Goal: Task Accomplishment & Management: Complete application form

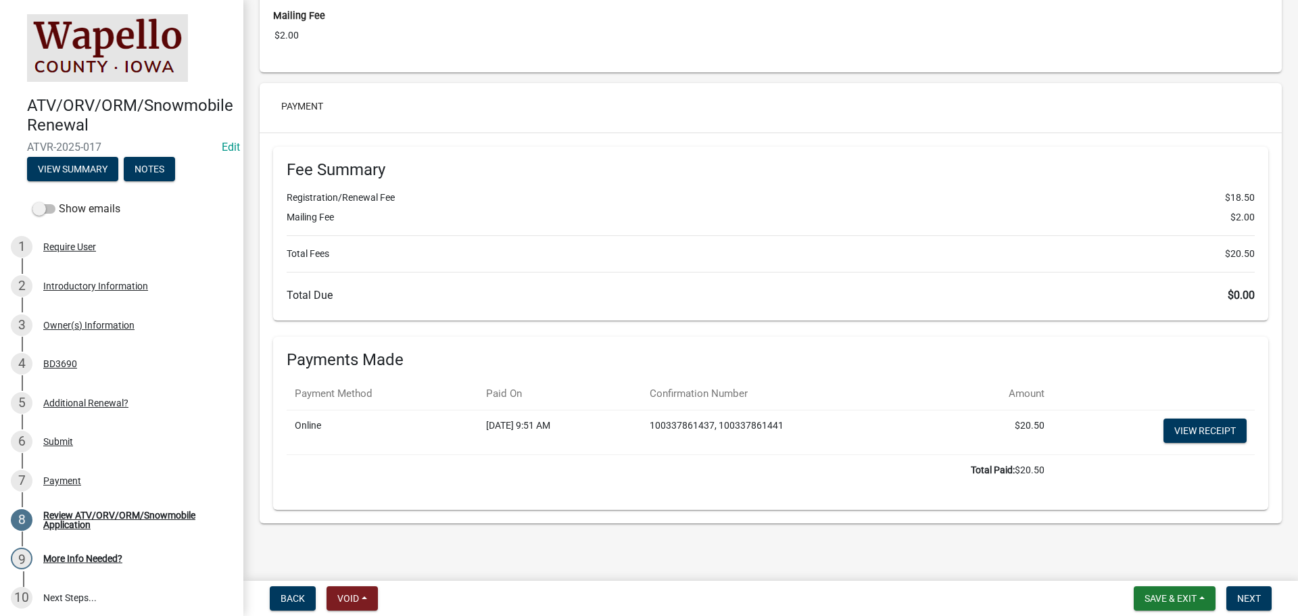
scroll to position [2721, 0]
click at [1252, 600] on span "Next" at bounding box center [1249, 598] width 24 height 11
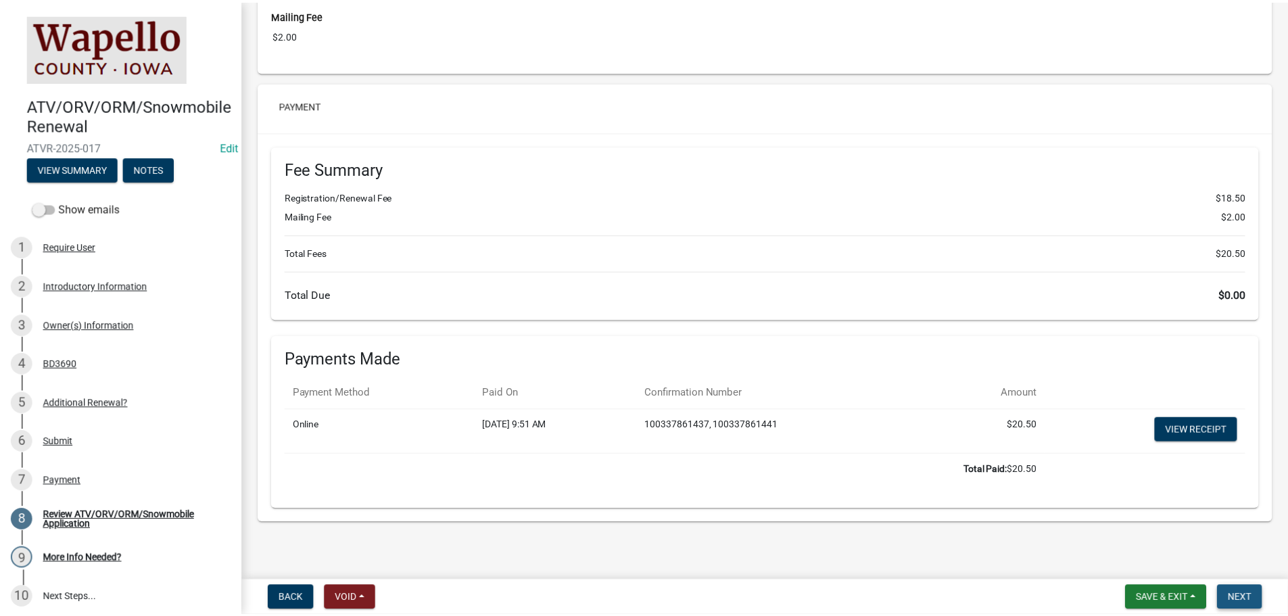
scroll to position [0, 0]
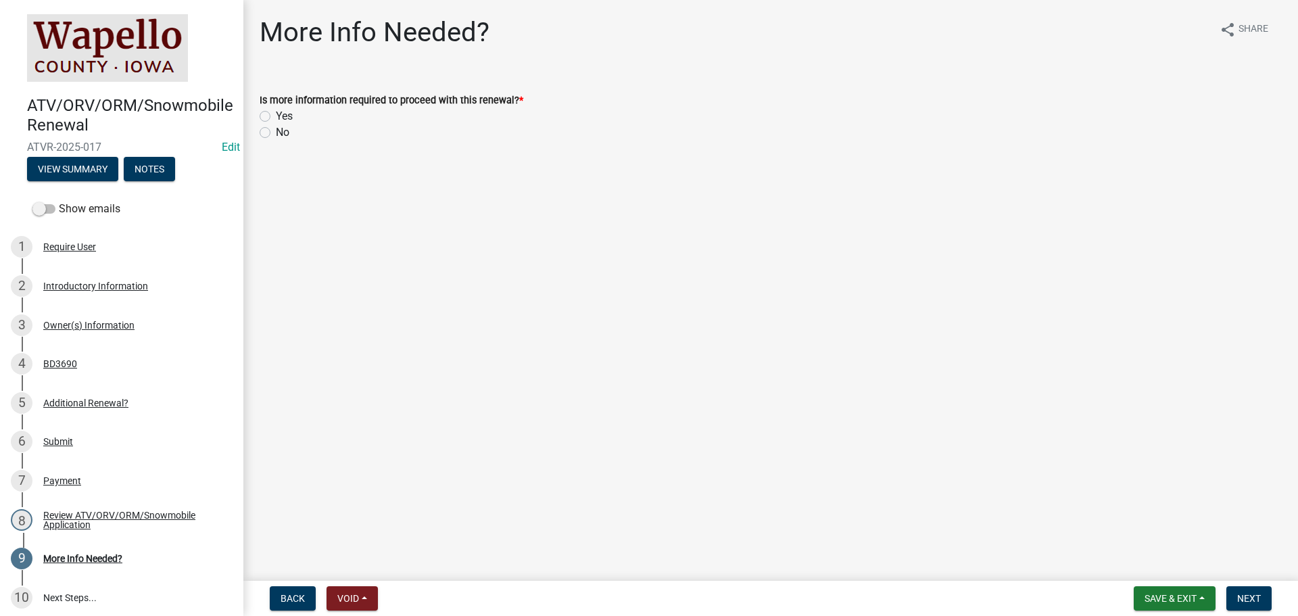
click at [282, 135] on label "No" at bounding box center [283, 132] width 14 height 16
click at [282, 133] on input "No" at bounding box center [280, 128] width 9 height 9
radio input "true"
click at [1243, 590] on button "Next" at bounding box center [1248, 598] width 45 height 24
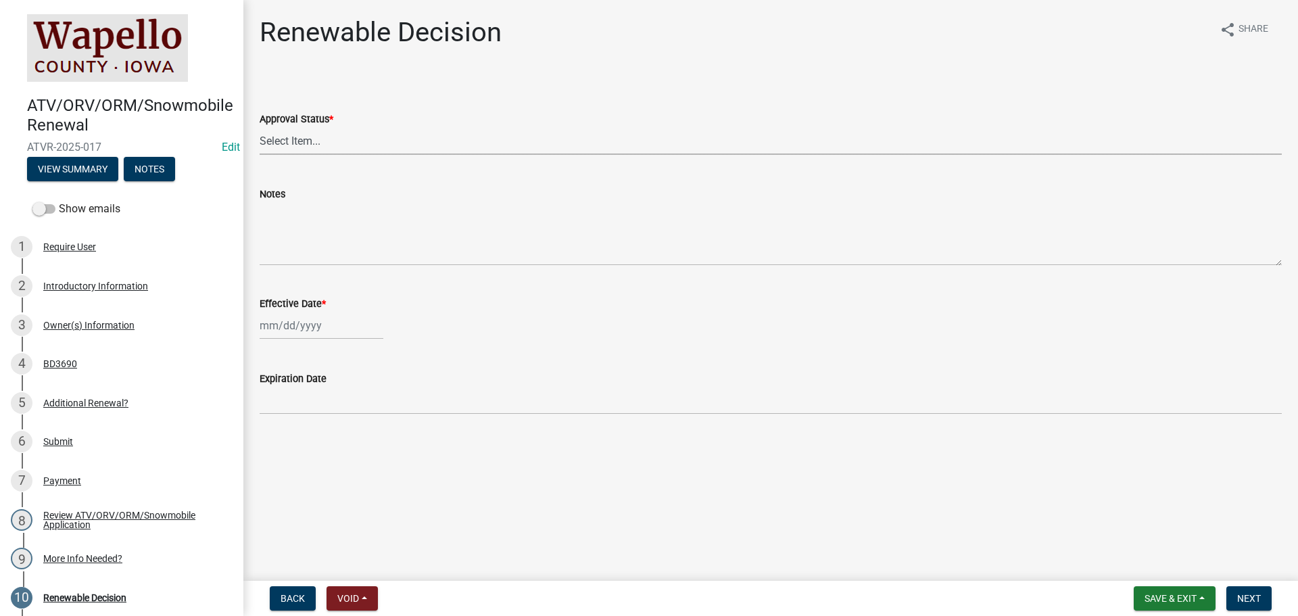
click at [391, 143] on select "Select Item... Approved Denied" at bounding box center [771, 141] width 1022 height 28
click at [260, 127] on select "Select Item... Approved Denied" at bounding box center [771, 141] width 1022 height 28
select select "0050b312-e2cf-4d5e-a53b-2231a9c94f19"
click at [358, 323] on div at bounding box center [322, 326] width 124 height 28
select select "10"
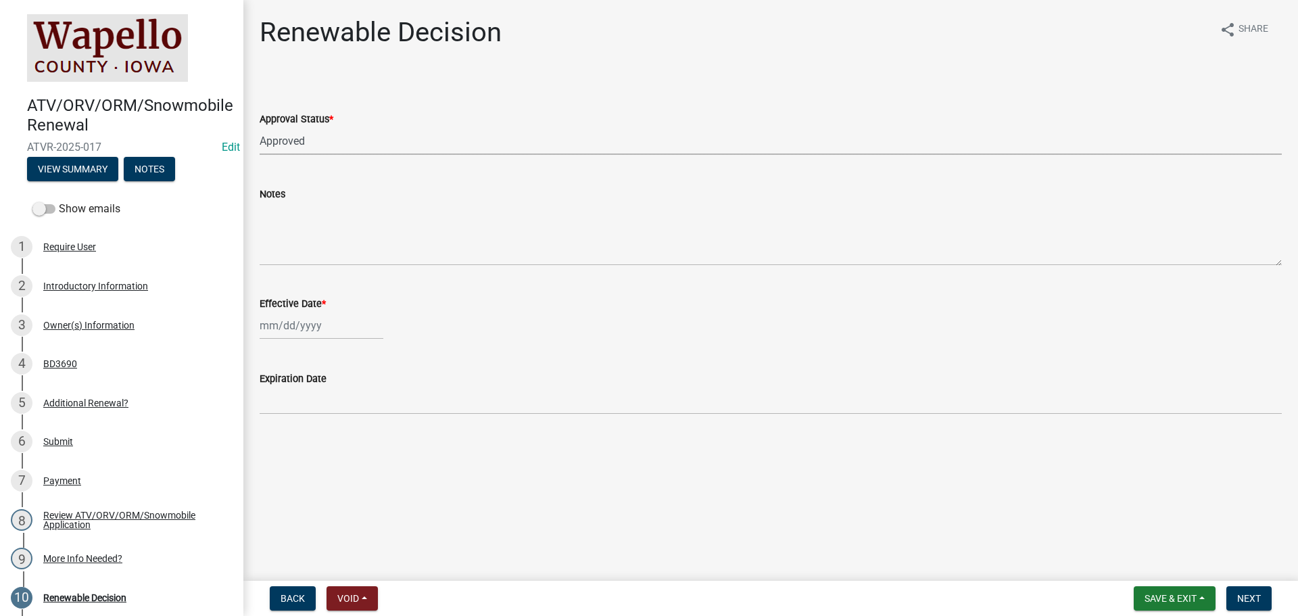
select select "2025"
click at [361, 421] on div "10" at bounding box center [360, 419] width 22 height 22
type input "[DATE]"
click at [1251, 598] on span "Next" at bounding box center [1249, 598] width 24 height 11
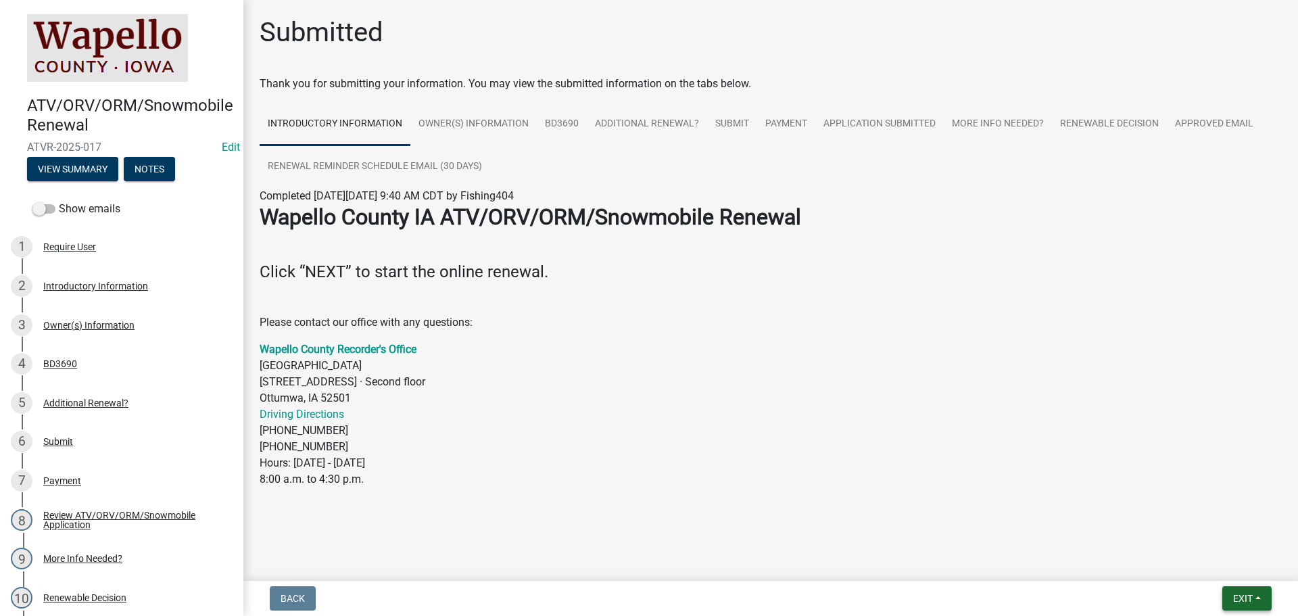
click at [1238, 590] on button "Exit" at bounding box center [1246, 598] width 49 height 24
click at [1214, 563] on button "Save & Exit" at bounding box center [1218, 563] width 108 height 32
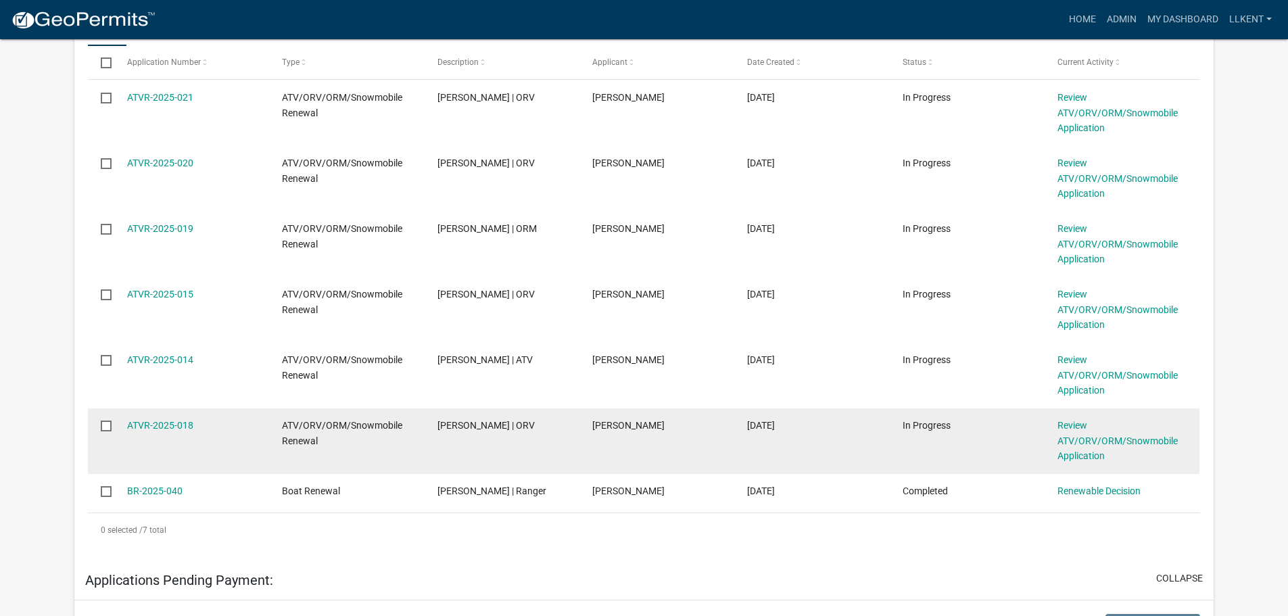
scroll to position [414, 0]
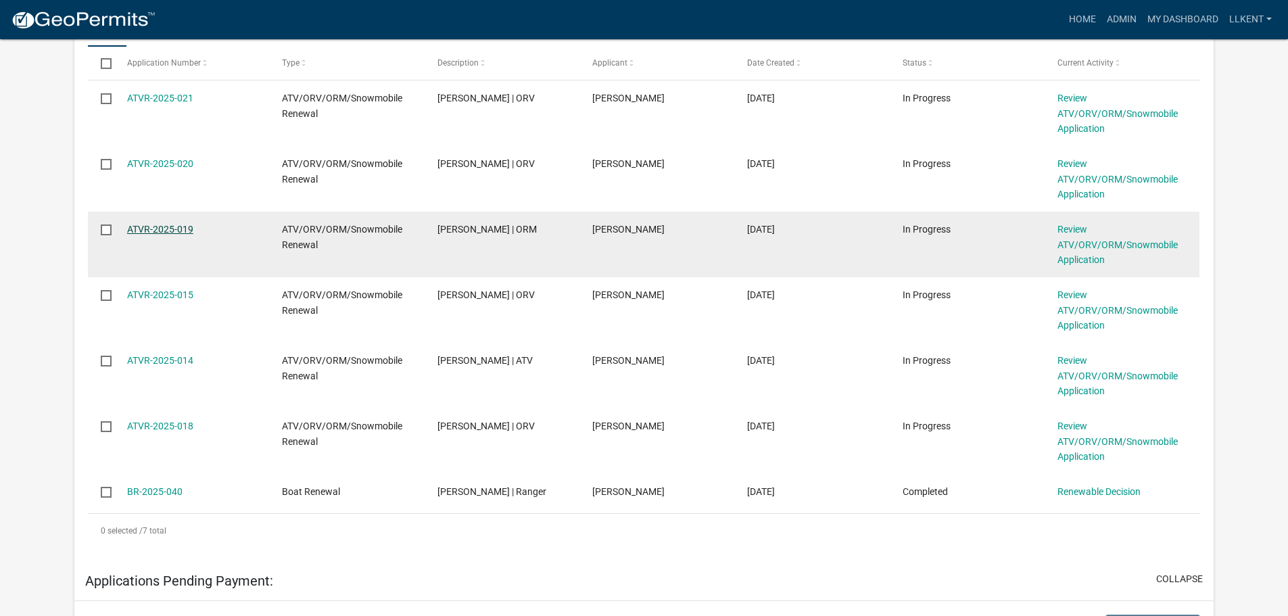
click at [156, 229] on link "ATVR-2025-019" at bounding box center [160, 229] width 66 height 11
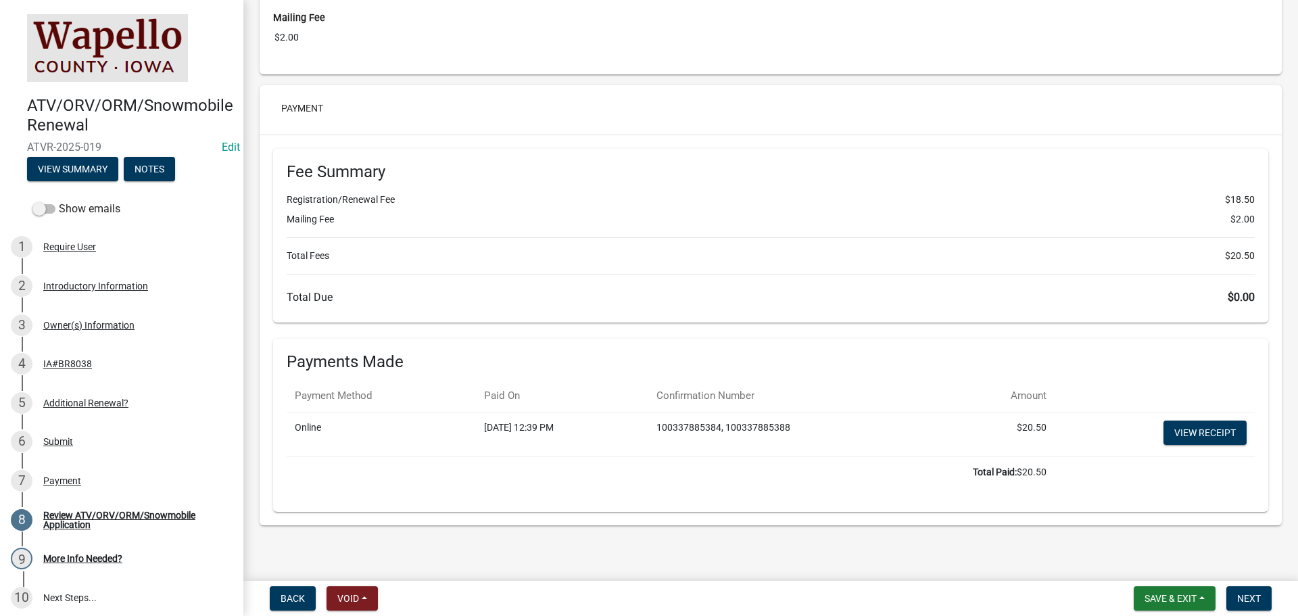
scroll to position [2721, 0]
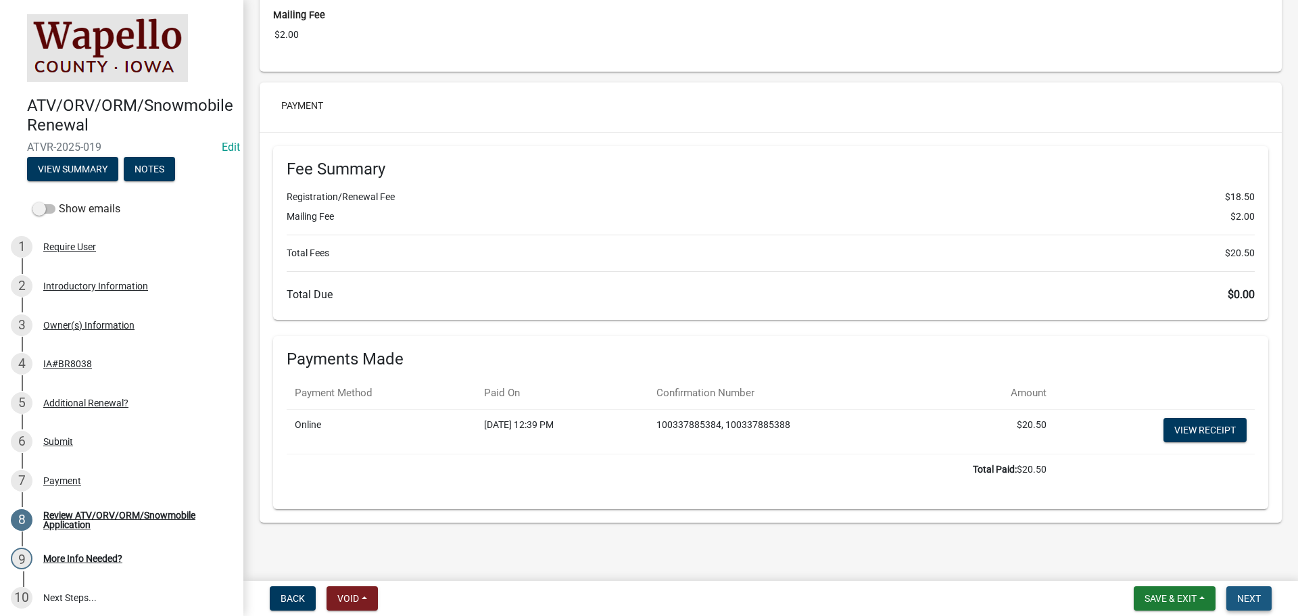
click at [1247, 597] on span "Next" at bounding box center [1249, 598] width 24 height 11
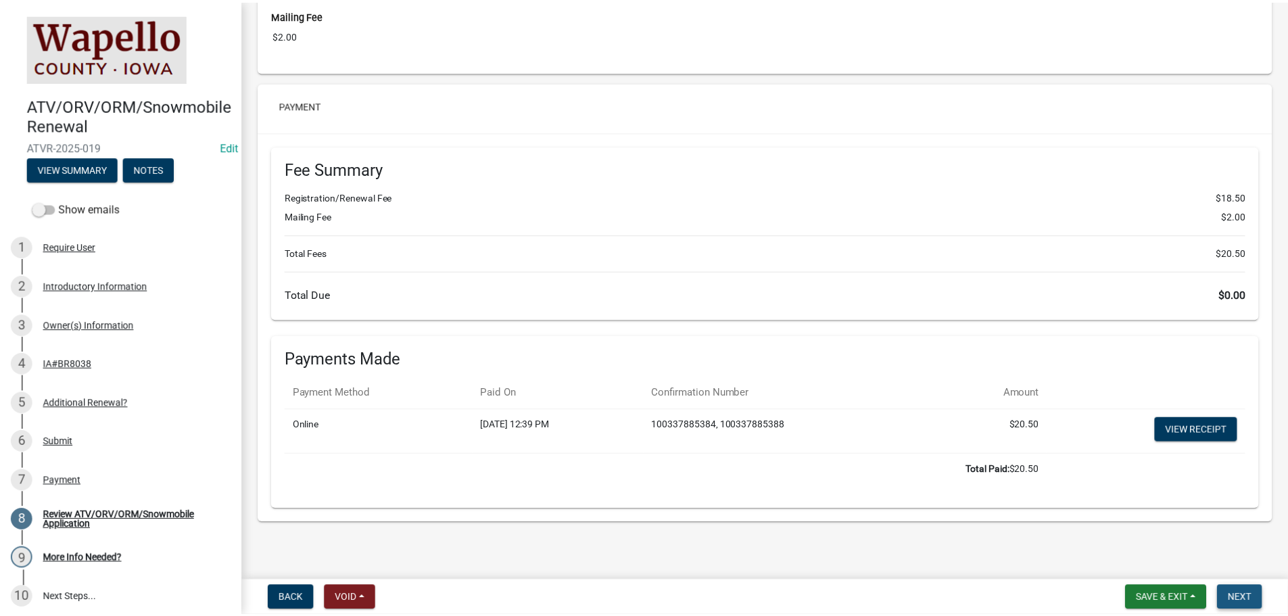
scroll to position [0, 0]
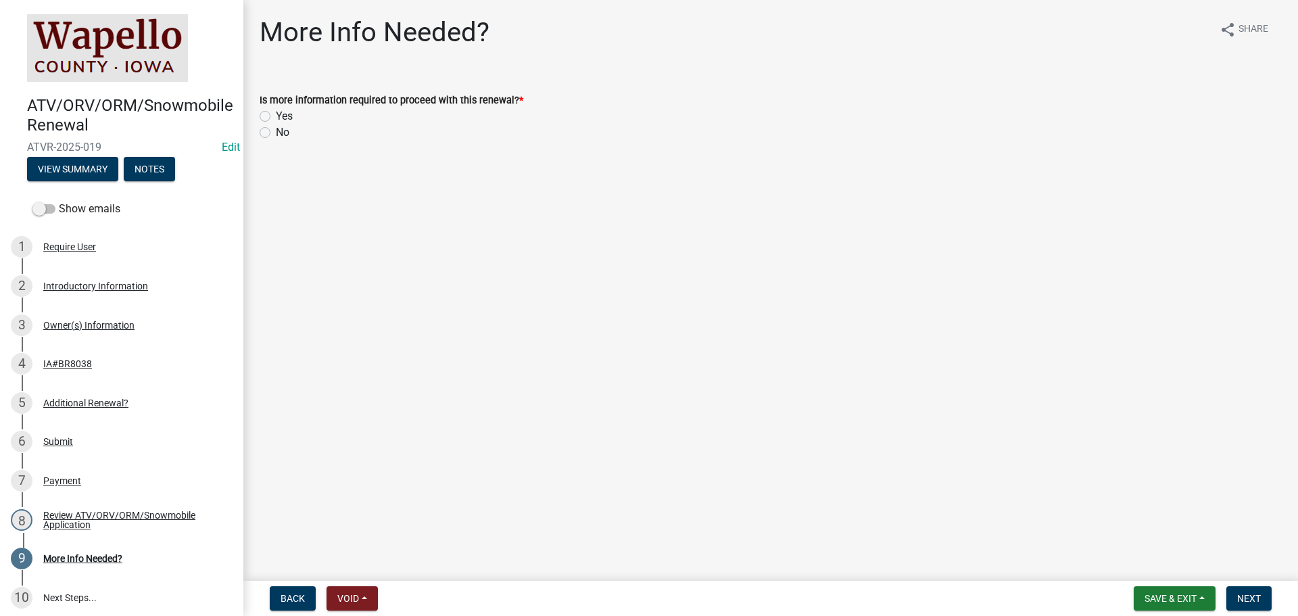
click at [279, 126] on label "No" at bounding box center [283, 132] width 14 height 16
click at [279, 126] on input "No" at bounding box center [280, 128] width 9 height 9
radio input "true"
click at [1249, 602] on span "Next" at bounding box center [1249, 598] width 24 height 11
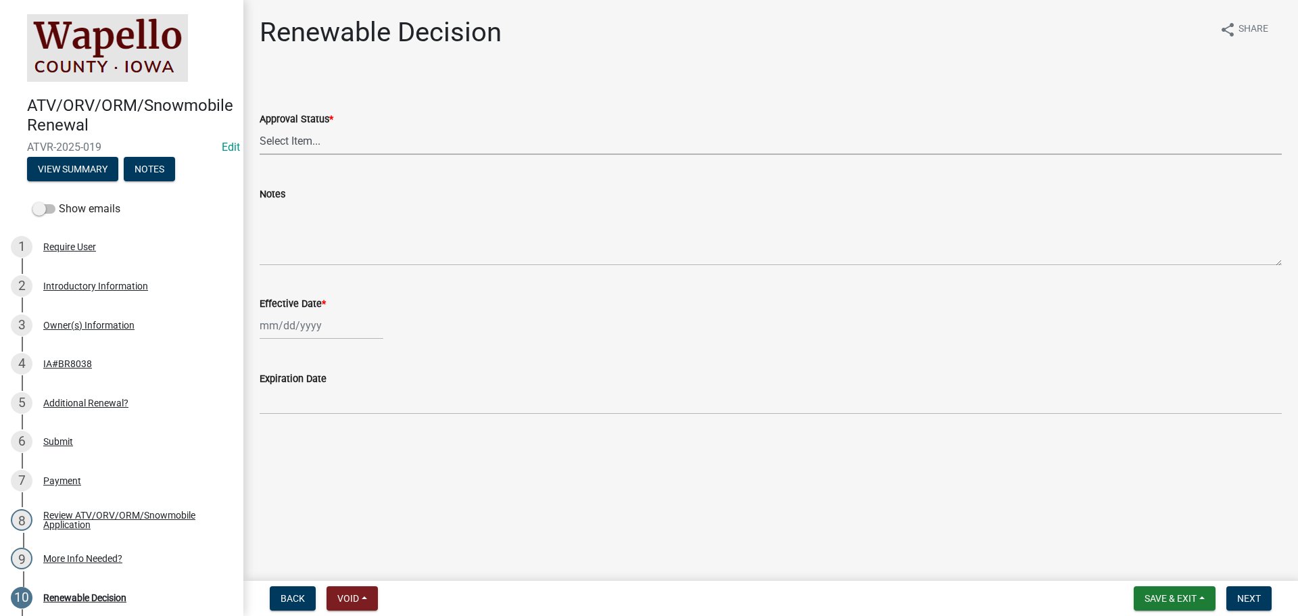
click at [311, 145] on select "Select Item... Approved Denied" at bounding box center [771, 141] width 1022 height 28
click at [260, 127] on select "Select Item... Approved Denied" at bounding box center [771, 141] width 1022 height 28
select select "0050b312-e2cf-4d5e-a53b-2231a9c94f19"
click at [323, 335] on div at bounding box center [322, 326] width 124 height 28
select select "10"
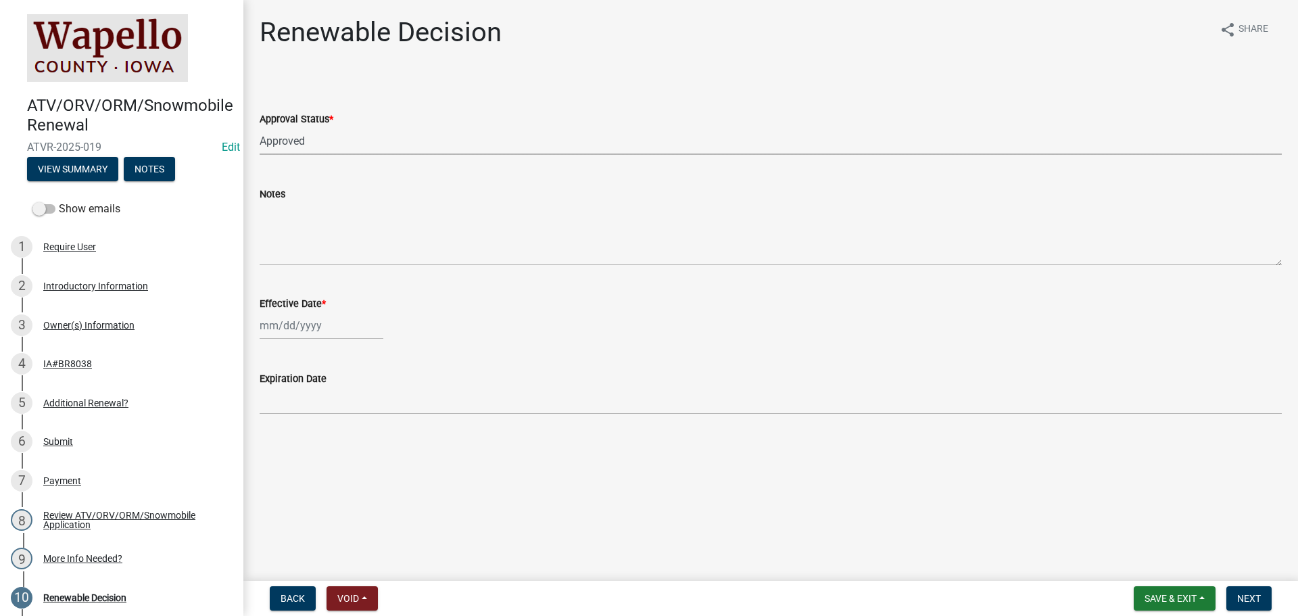
select select "2025"
click at [359, 417] on div "10" at bounding box center [360, 419] width 22 height 22
type input "[DATE]"
click at [1245, 597] on span "Next" at bounding box center [1249, 598] width 24 height 11
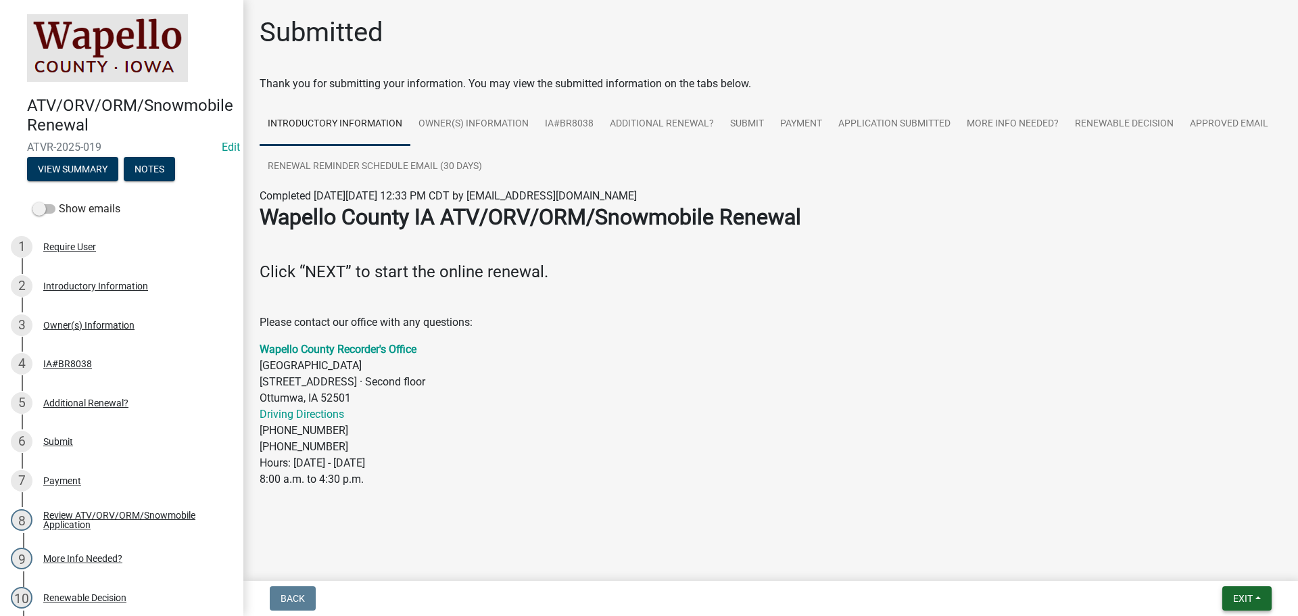
click at [1243, 596] on span "Exit" at bounding box center [1243, 598] width 20 height 11
click at [1216, 567] on button "Save & Exit" at bounding box center [1218, 563] width 108 height 32
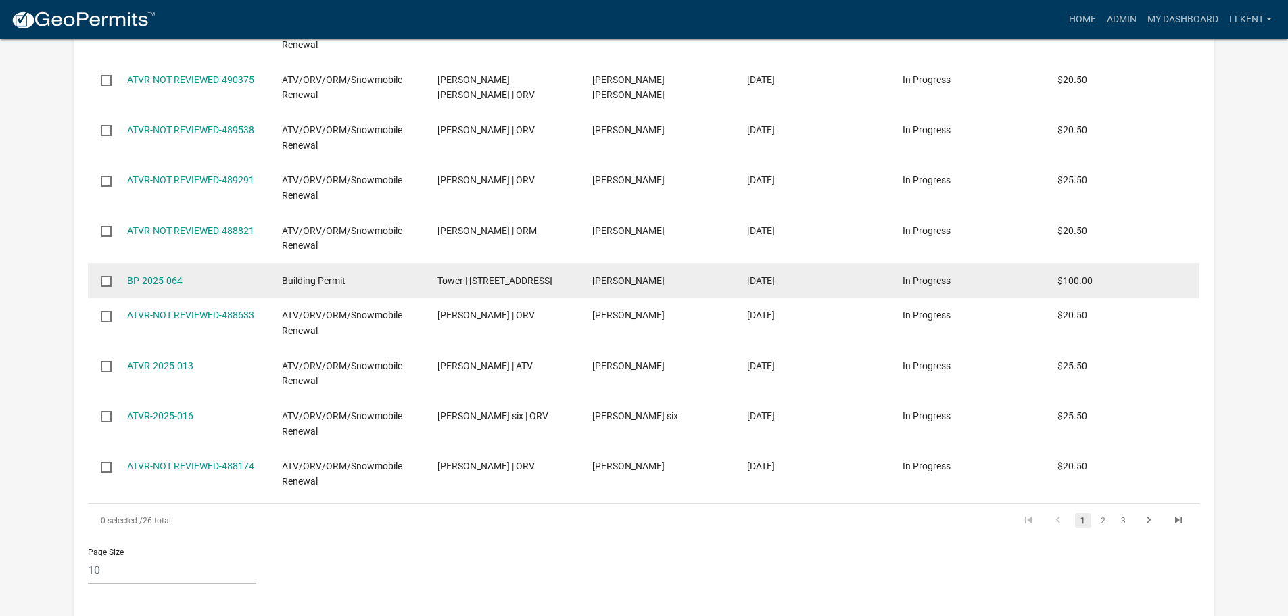
scroll to position [1161, 0]
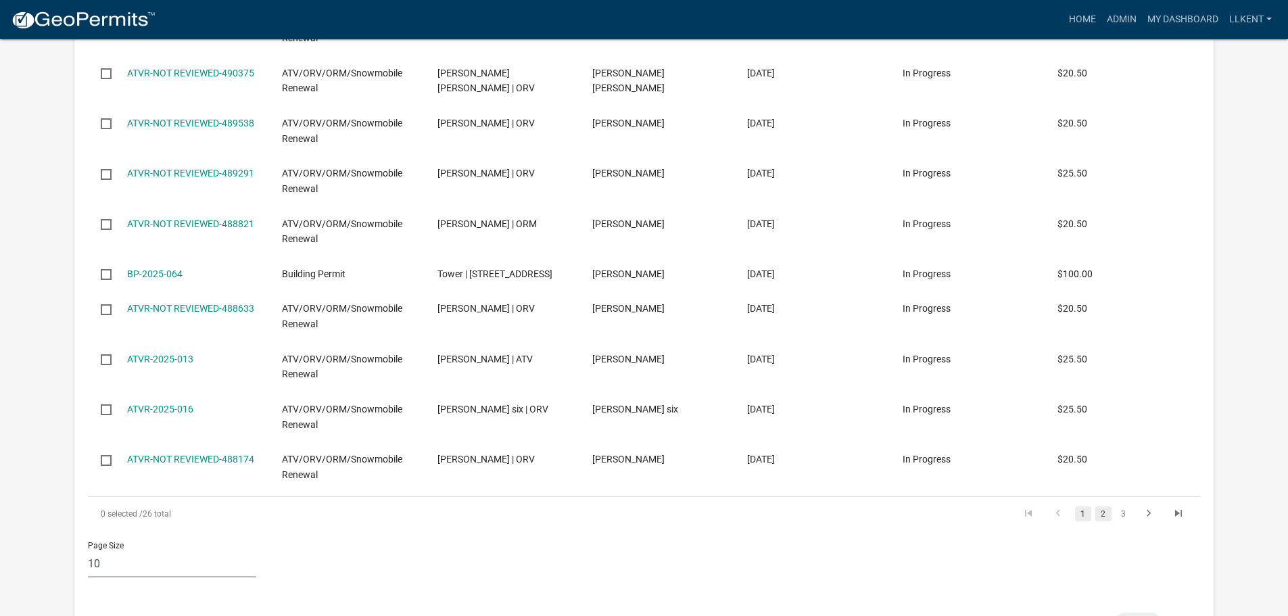
click at [1099, 512] on link "2" at bounding box center [1103, 513] width 16 height 15
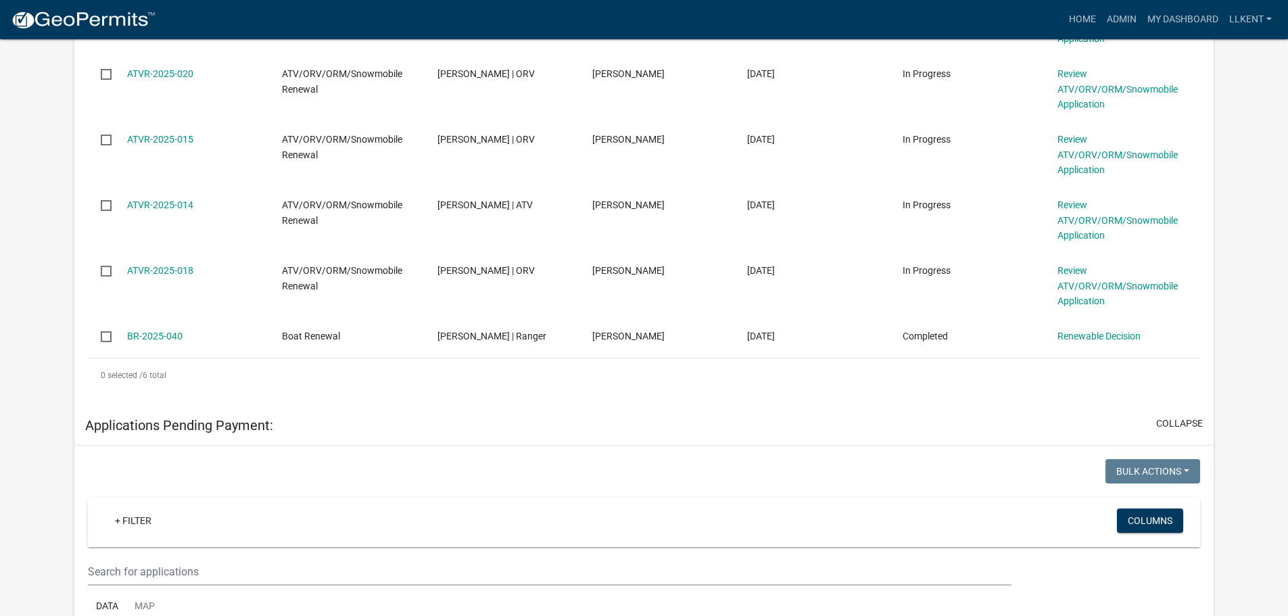
scroll to position [350, 0]
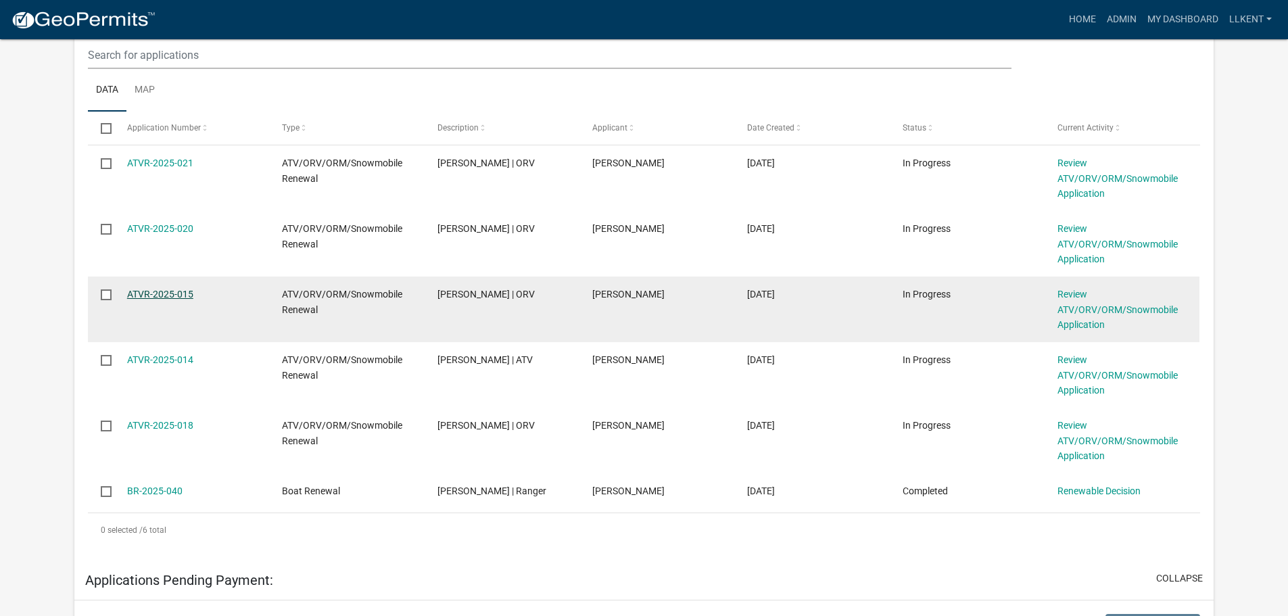
click at [150, 293] on link "ATVR-2025-015" at bounding box center [160, 294] width 66 height 11
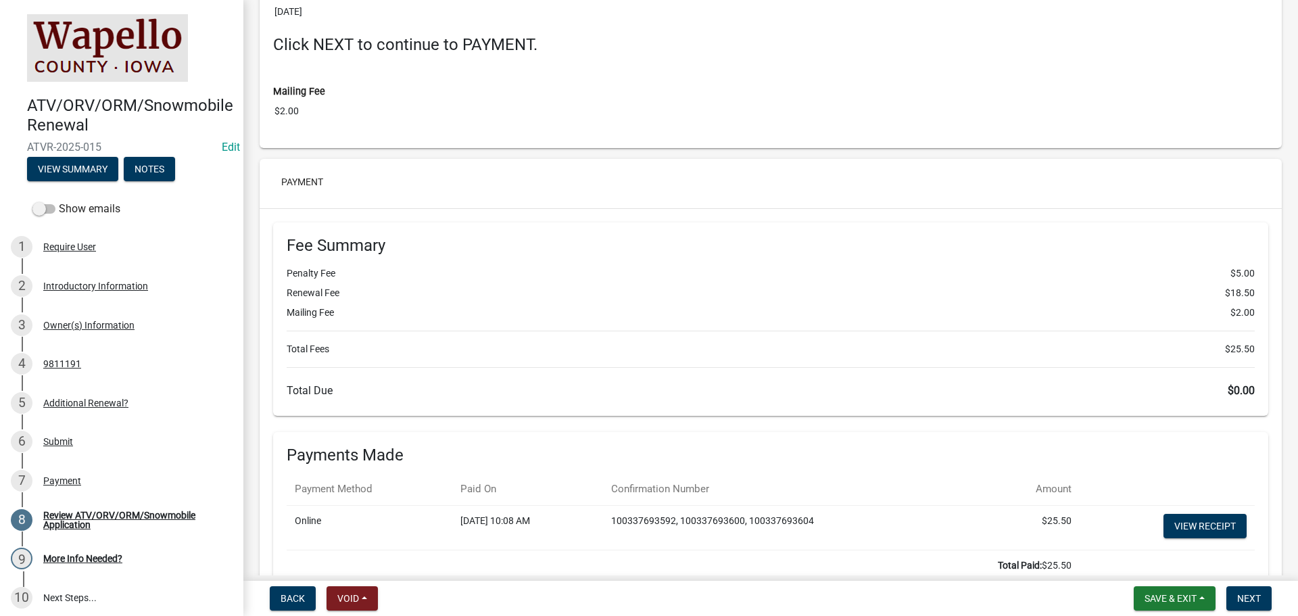
scroll to position [2762, 0]
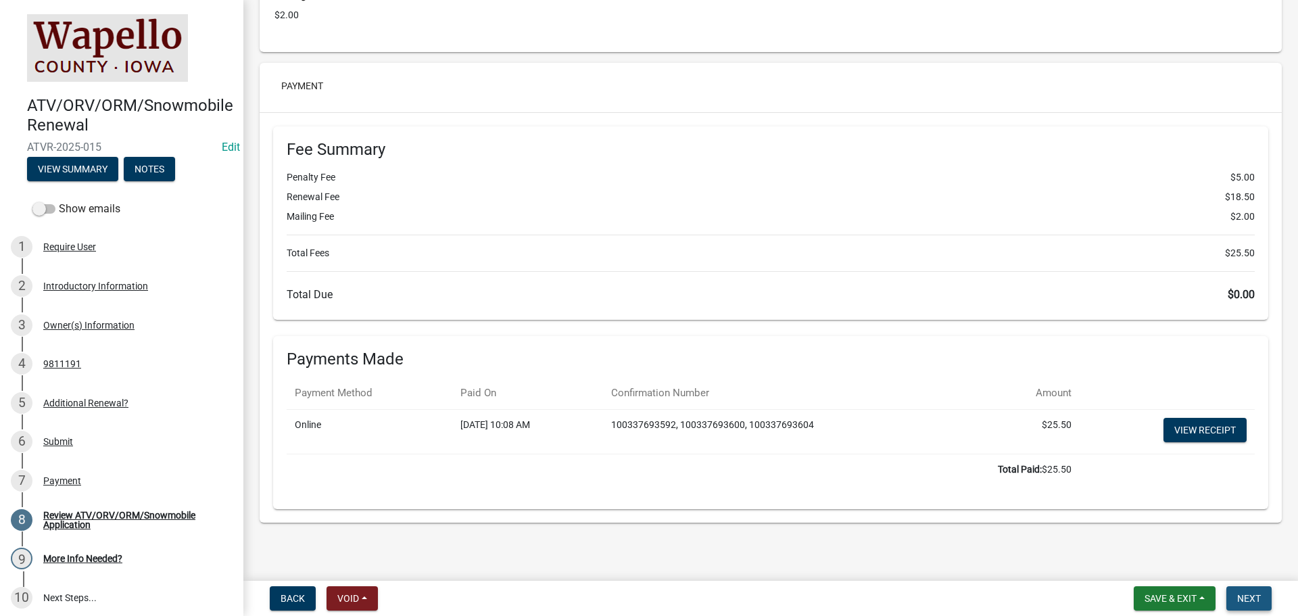
click at [1249, 593] on span "Next" at bounding box center [1249, 598] width 24 height 11
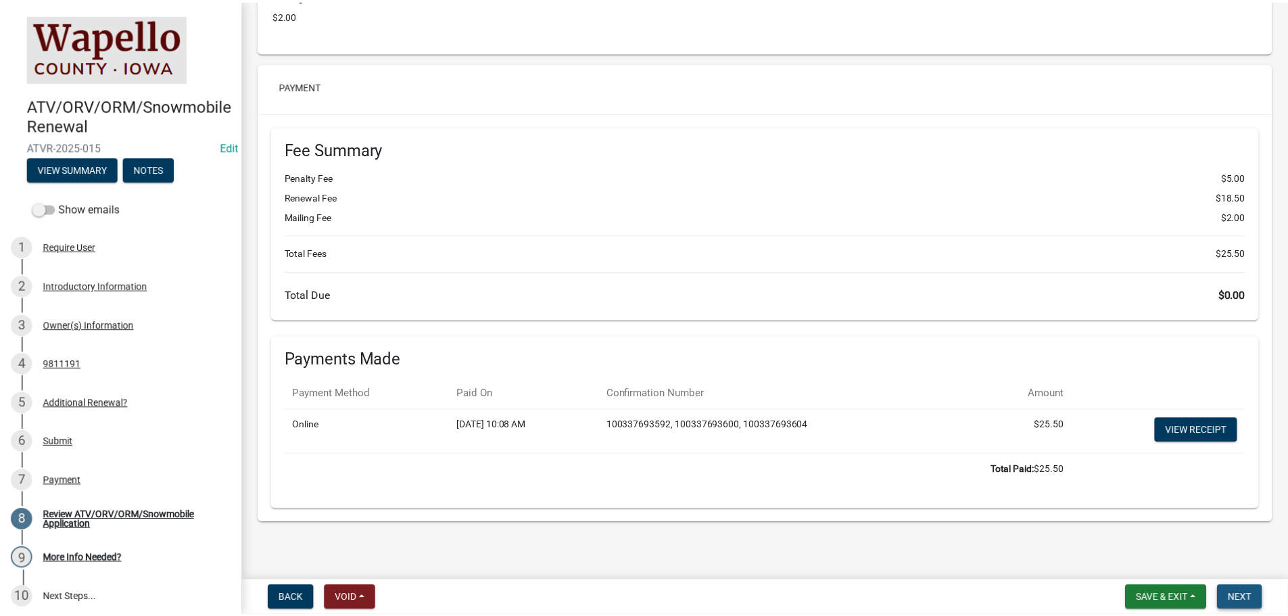
scroll to position [0, 0]
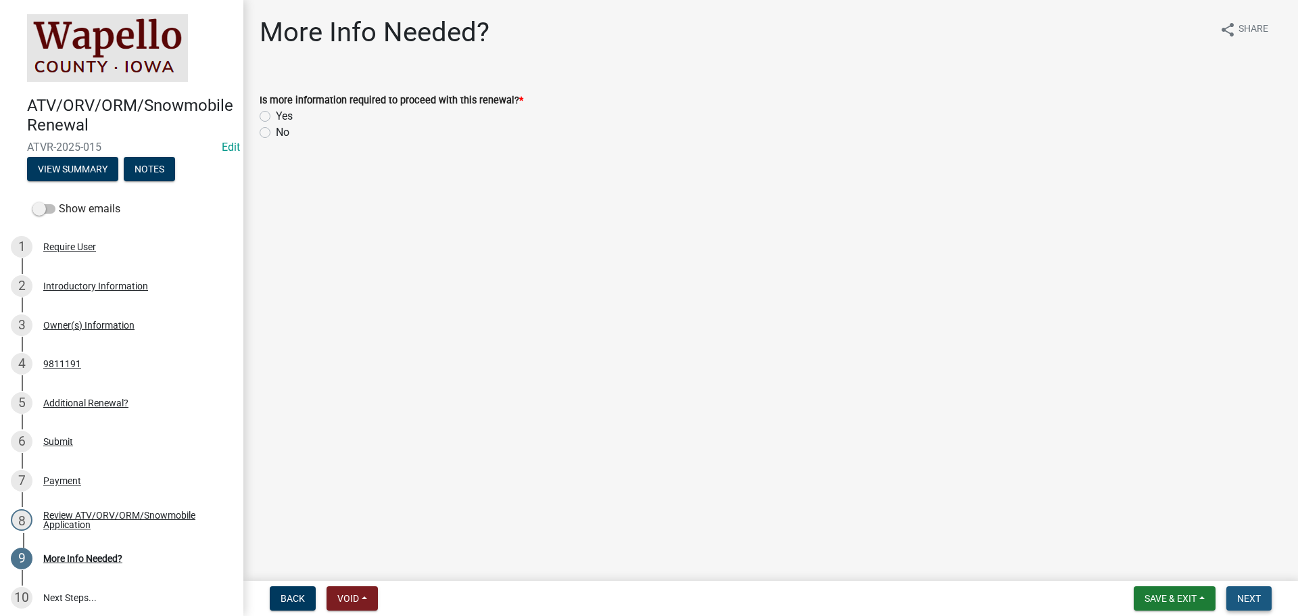
click at [1258, 597] on span "Next" at bounding box center [1249, 598] width 24 height 11
click at [279, 131] on label "No" at bounding box center [283, 132] width 14 height 16
click at [279, 131] on input "No" at bounding box center [280, 128] width 9 height 9
radio input "true"
click at [1241, 598] on span "Next" at bounding box center [1249, 598] width 24 height 11
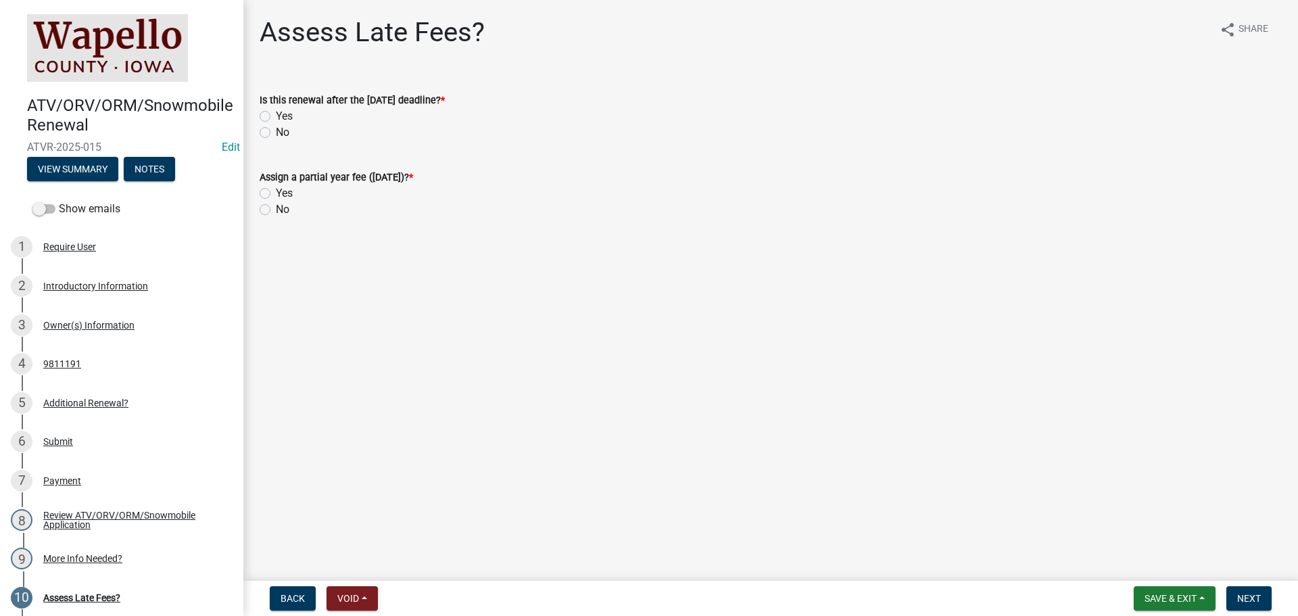
click at [283, 133] on label "No" at bounding box center [283, 132] width 14 height 16
click at [283, 133] on input "No" at bounding box center [280, 128] width 9 height 9
radio input "true"
click at [276, 212] on label "No" at bounding box center [283, 209] width 14 height 16
click at [276, 210] on input "No" at bounding box center [280, 205] width 9 height 9
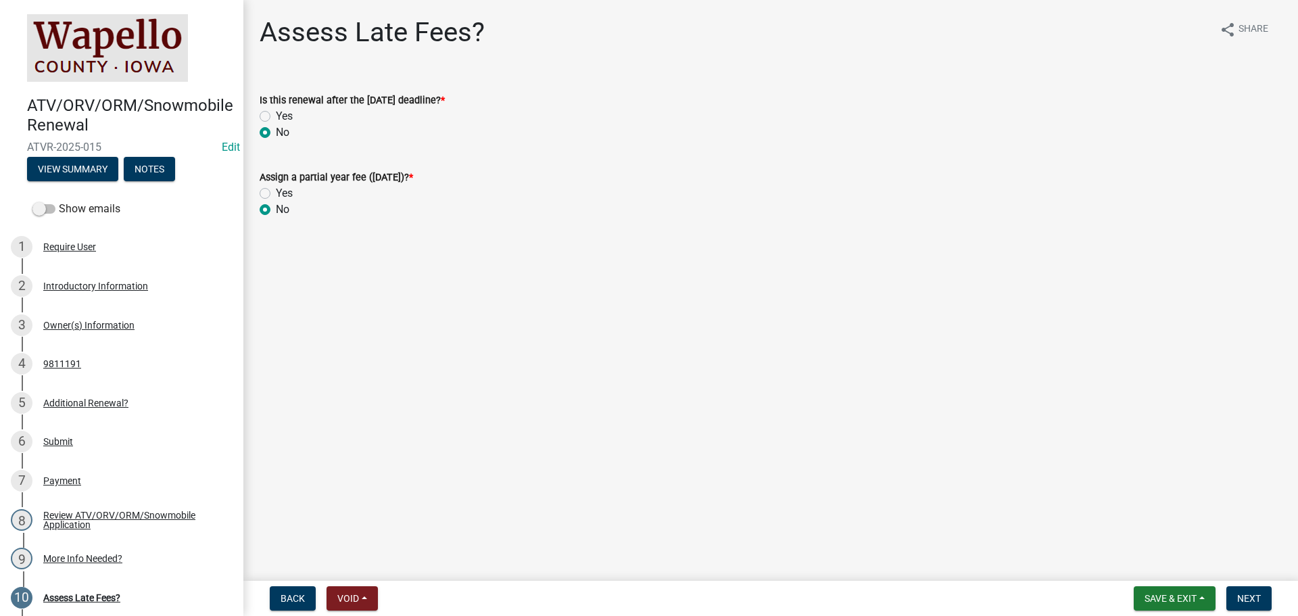
radio input "true"
click at [1238, 597] on span "Next" at bounding box center [1249, 598] width 24 height 11
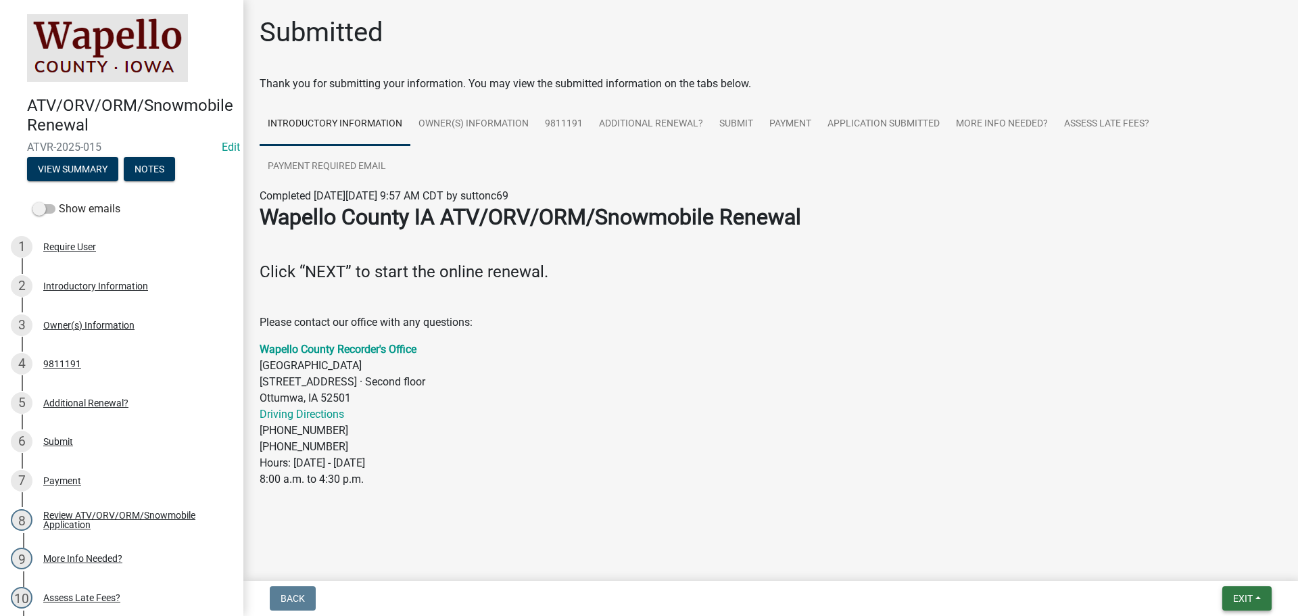
click at [1249, 604] on button "Exit" at bounding box center [1246, 598] width 49 height 24
click at [1231, 569] on button "Save & Exit" at bounding box center [1218, 563] width 108 height 32
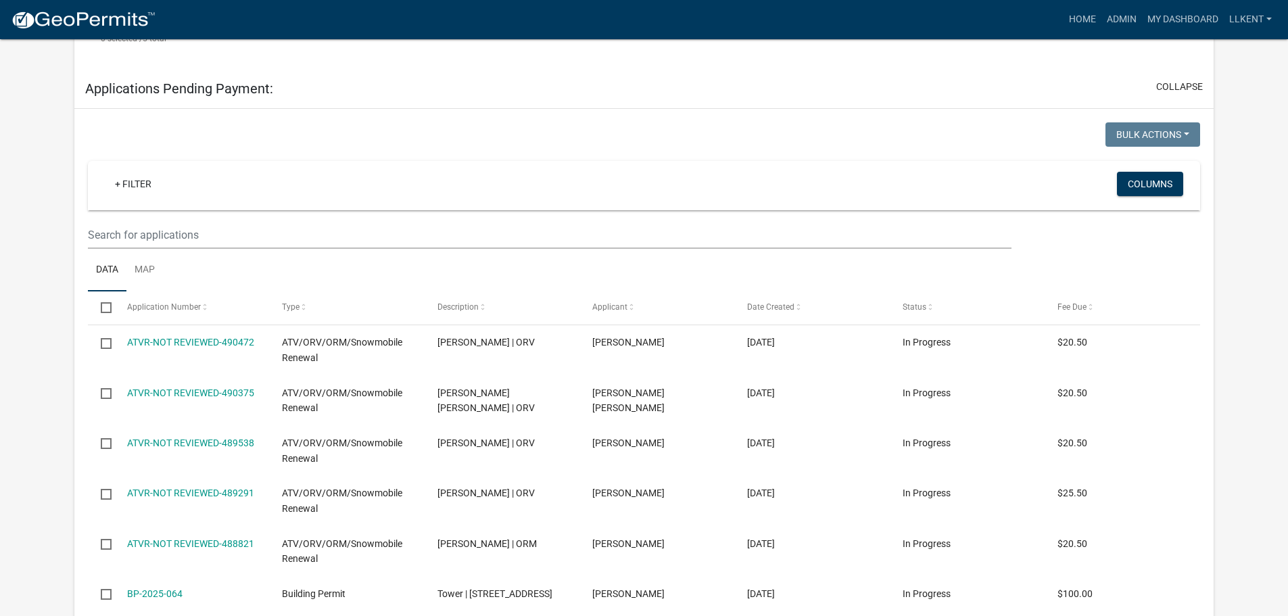
scroll to position [811, 0]
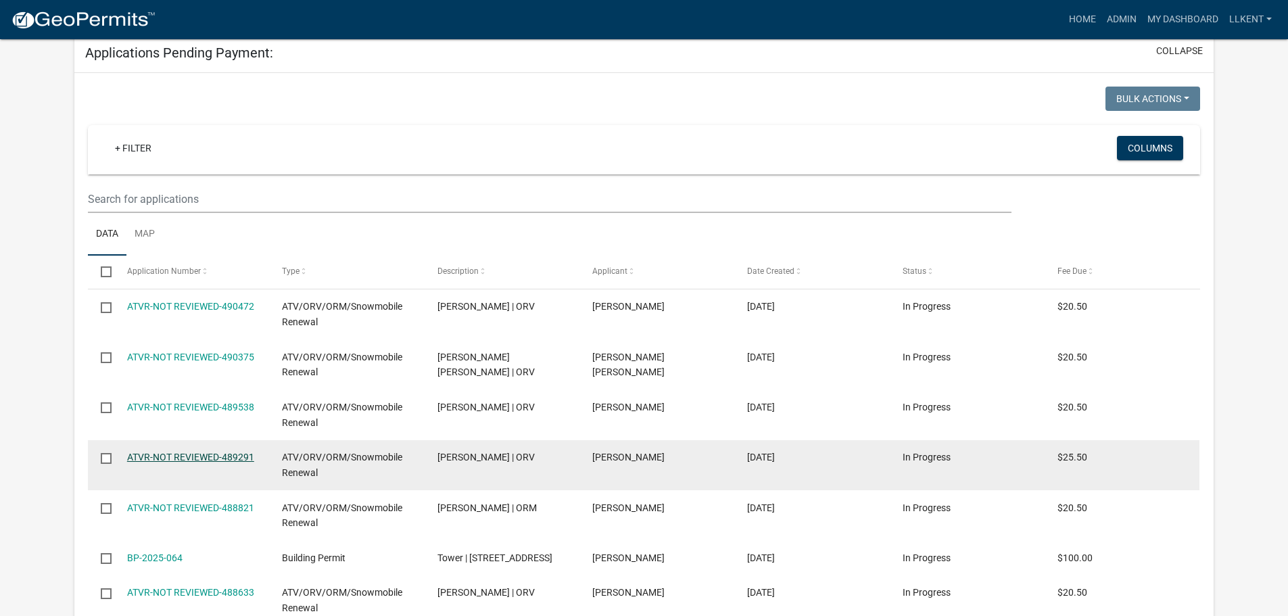
click at [186, 456] on link "ATVR-NOT REVIEWED-489291" at bounding box center [190, 457] width 127 height 11
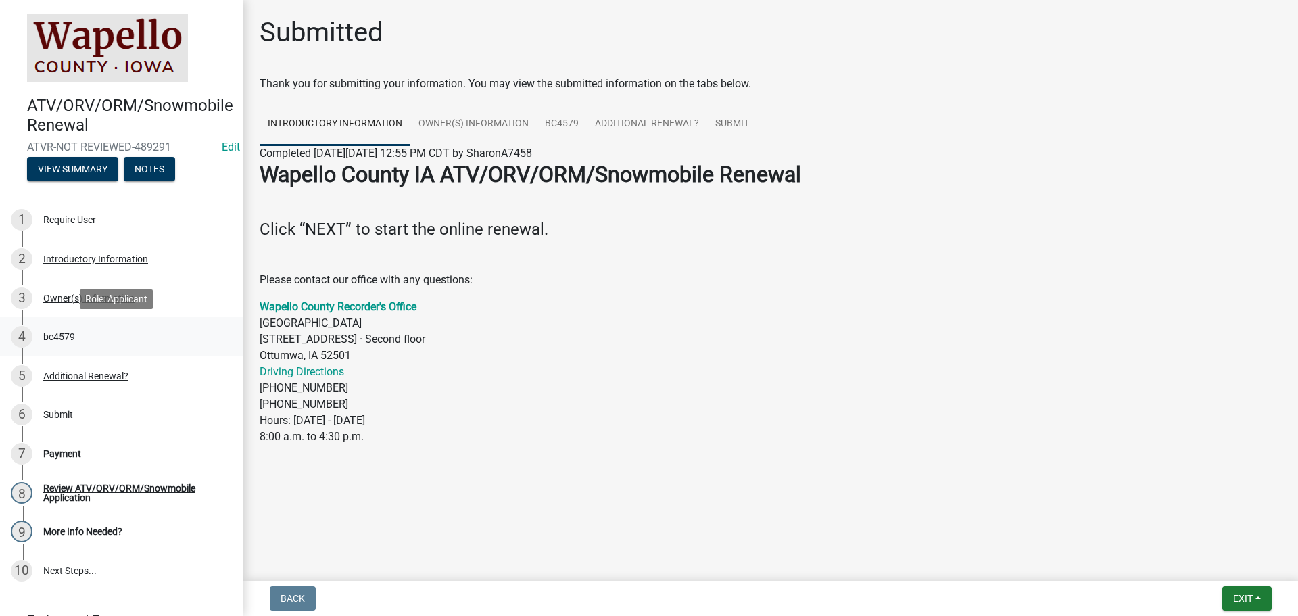
click at [59, 339] on div "bc4579" at bounding box center [59, 336] width 32 height 9
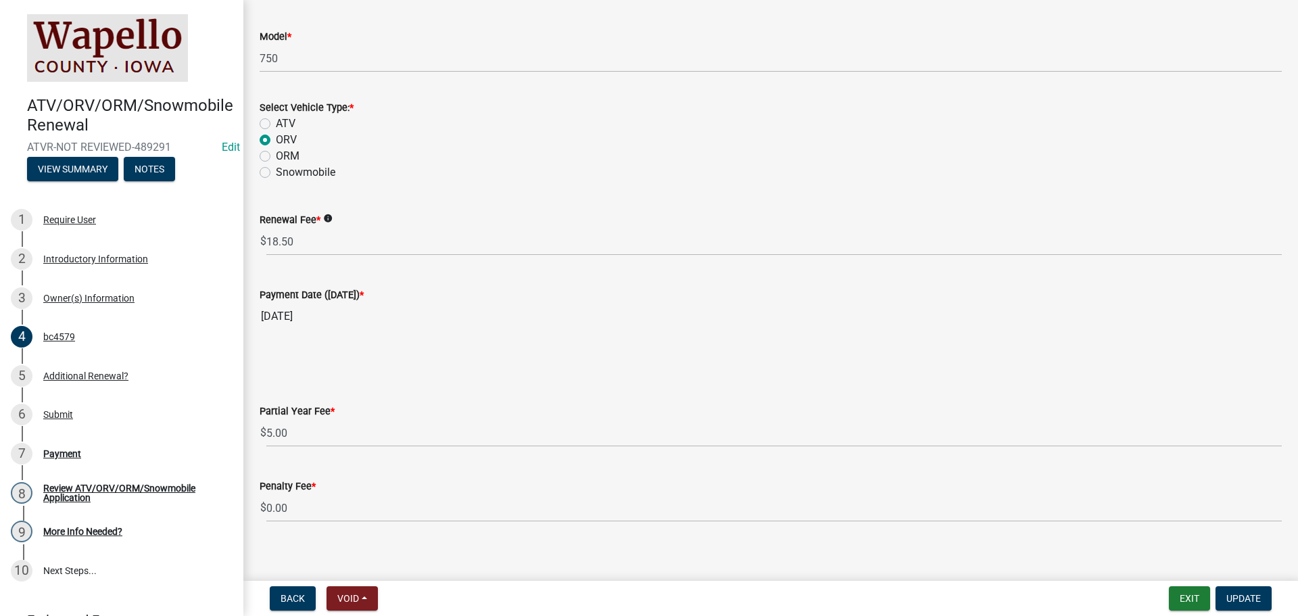
scroll to position [406, 0]
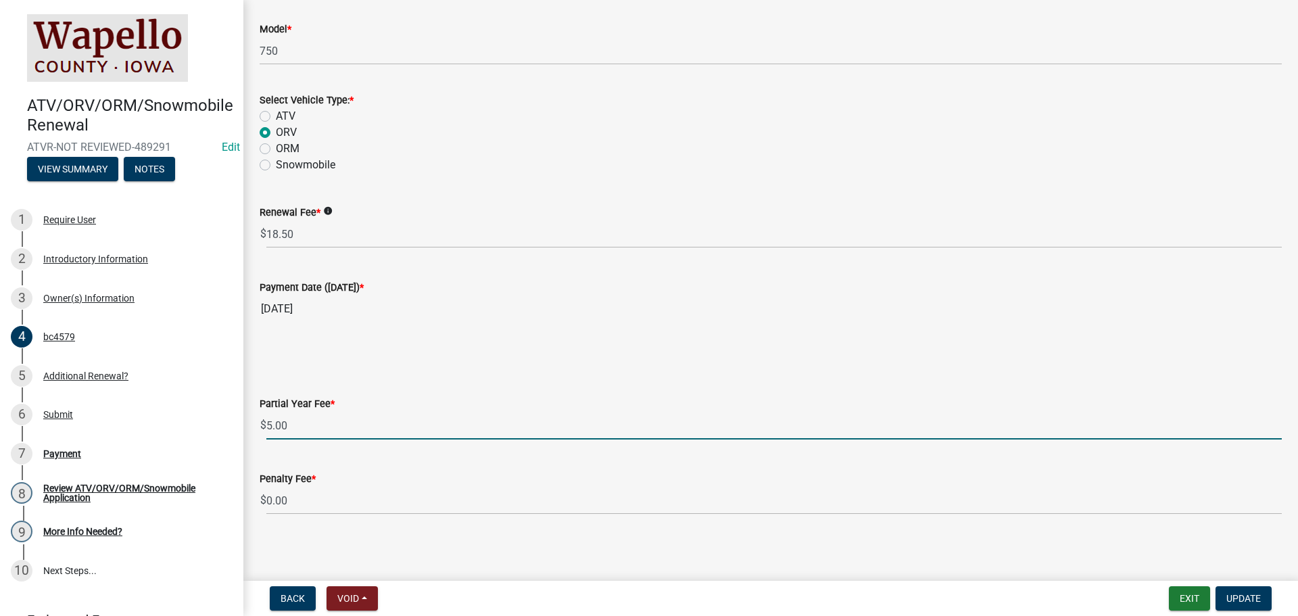
drag, startPoint x: 275, startPoint y: 429, endPoint x: 0, endPoint y: 386, distance: 278.5
click at [230, 425] on div "ATV/ORV/ORM/Snowmobile Renewal ATVR-NOT REVIEWED-489291 Edit View Summary Notes…" at bounding box center [649, 308] width 1298 height 616
type input "0"
click at [1240, 602] on span "Update" at bounding box center [1243, 598] width 34 height 11
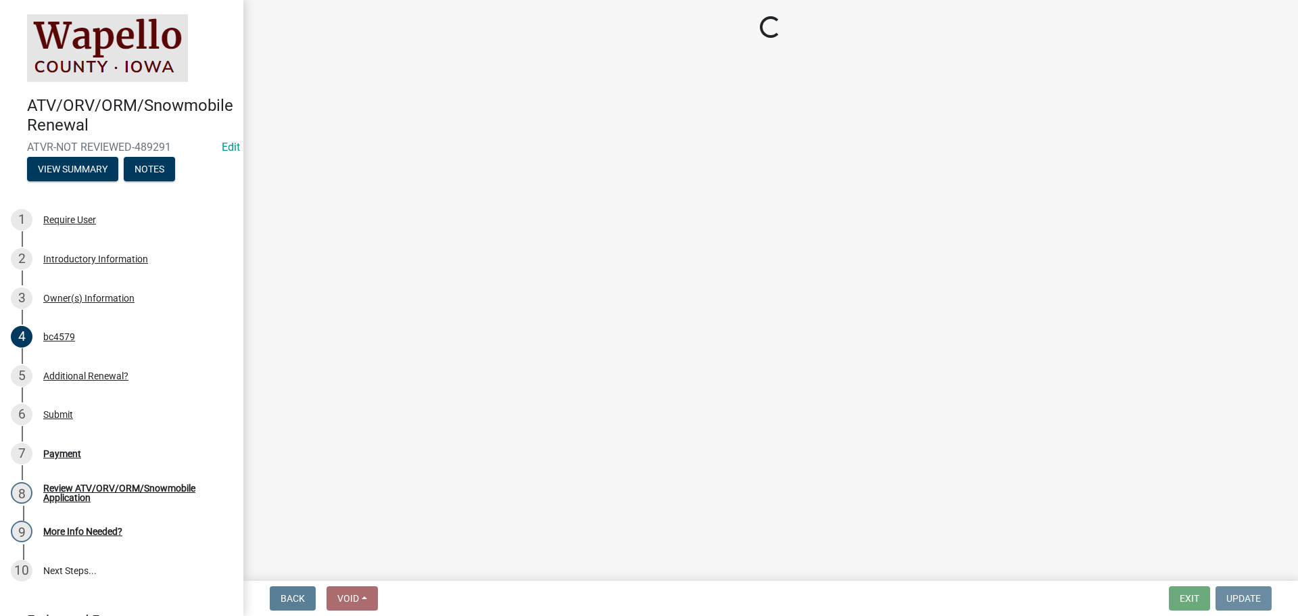
scroll to position [0, 0]
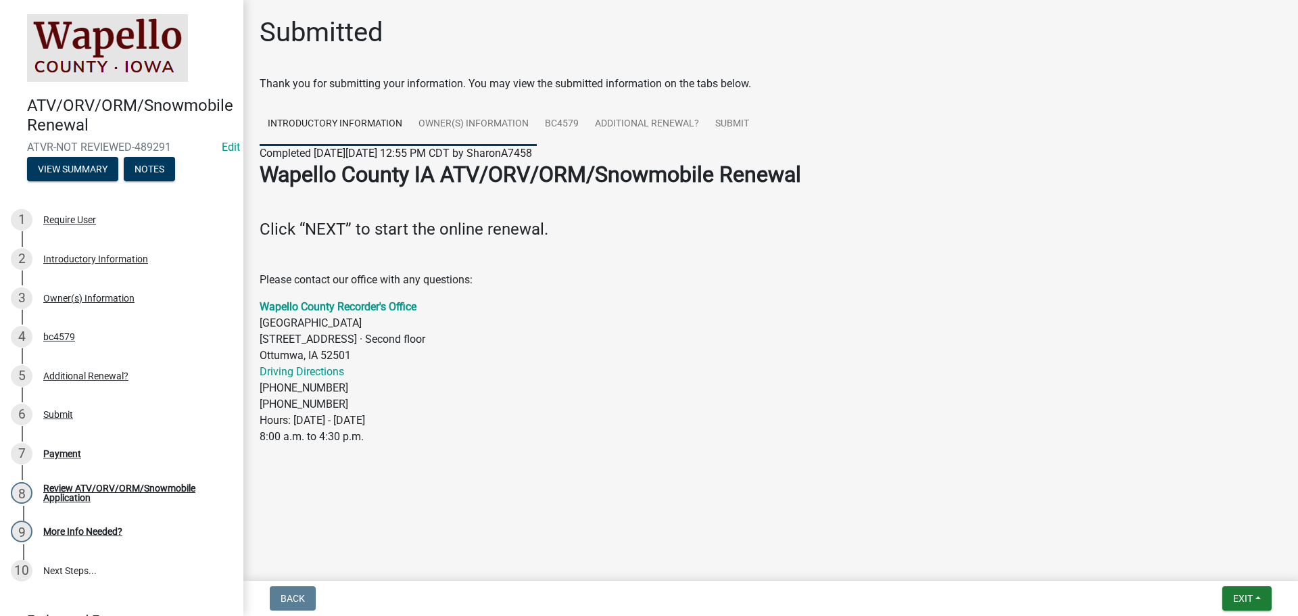
click at [464, 117] on link "Owner(s) Information" at bounding box center [473, 124] width 126 height 43
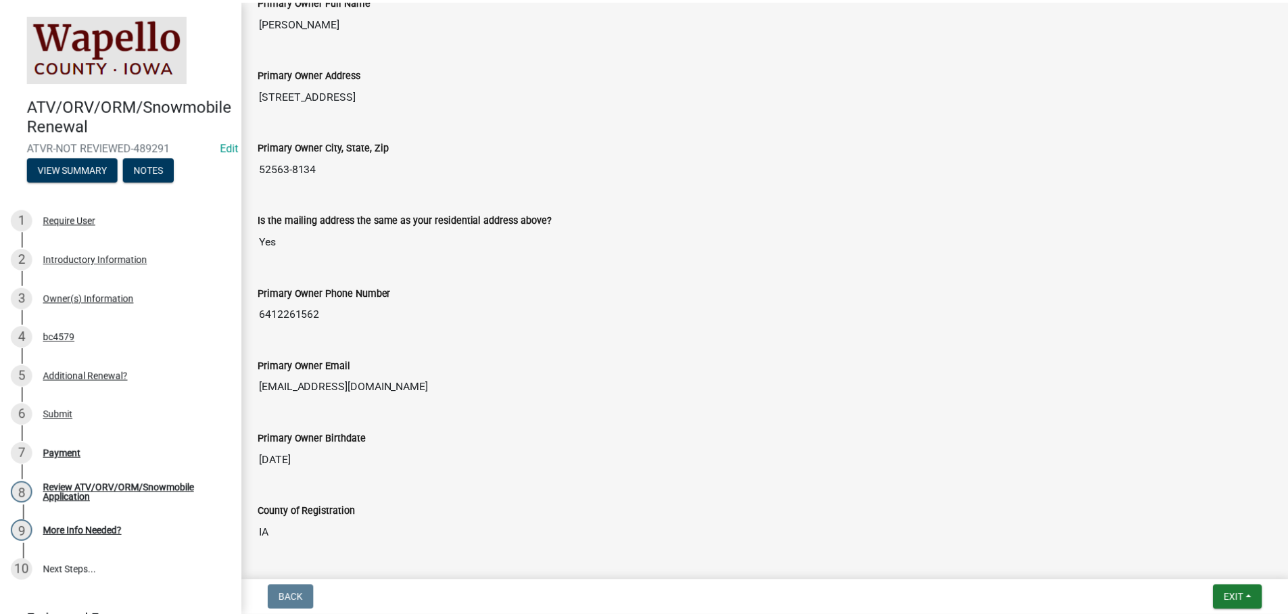
scroll to position [338, 0]
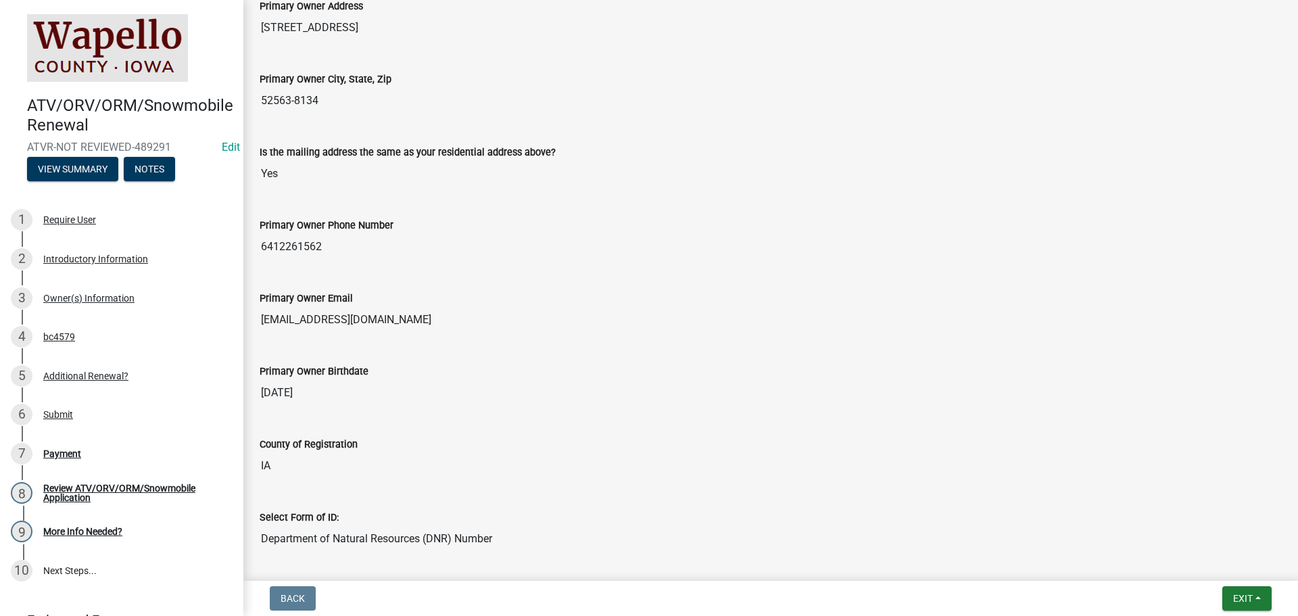
click at [296, 316] on input "[EMAIL_ADDRESS][DOMAIN_NAME]" at bounding box center [771, 319] width 1022 height 27
drag, startPoint x: 398, startPoint y: 319, endPoint x: 239, endPoint y: 316, distance: 158.9
click at [239, 318] on div "ATV/ORV/ORM/Snowmobile Renewal ATVR-NOT REVIEWED-489291 Edit View Summary Notes…" at bounding box center [649, 308] width 1298 height 616
click at [1237, 597] on span "Exit" at bounding box center [1243, 598] width 20 height 11
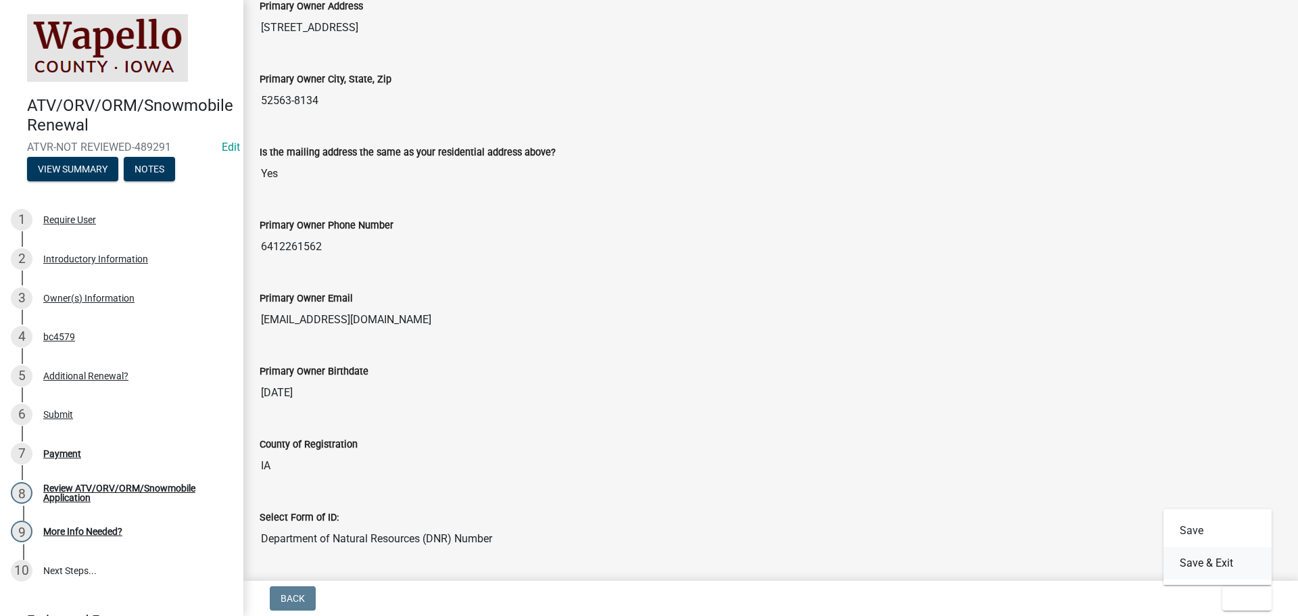
click at [1226, 560] on button "Save & Exit" at bounding box center [1218, 563] width 108 height 32
